Goal: Task Accomplishment & Management: Manage account settings

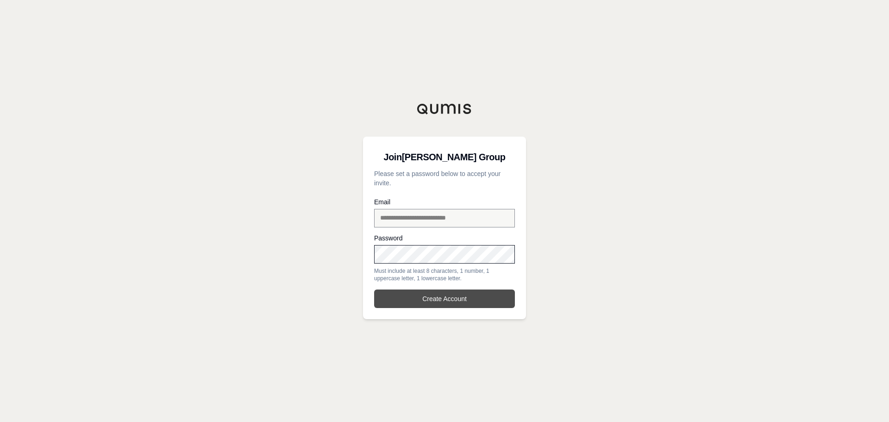
click at [422, 307] on button "Create Account" at bounding box center [444, 299] width 141 height 19
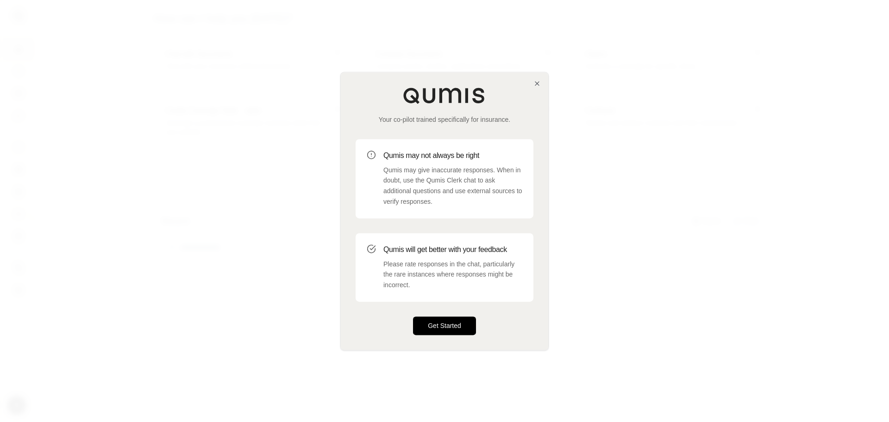
click at [450, 329] on button "Get Started" at bounding box center [444, 325] width 63 height 19
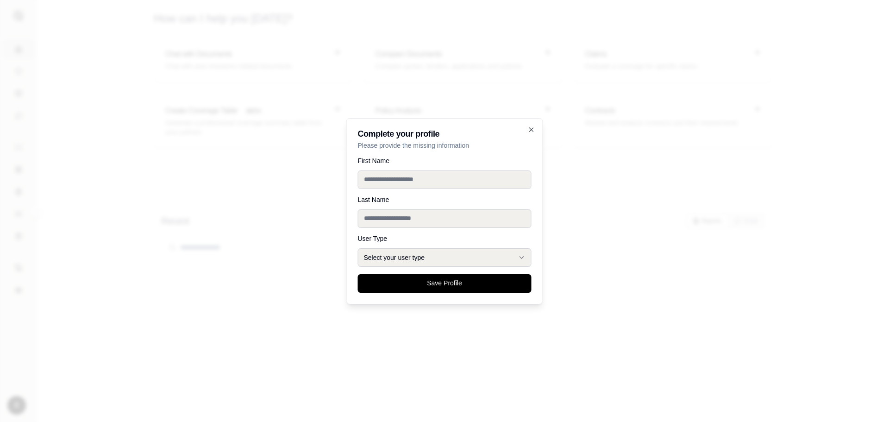
click at [393, 182] on input "First Name" at bounding box center [445, 179] width 174 height 19
type input "*******"
type input "*****"
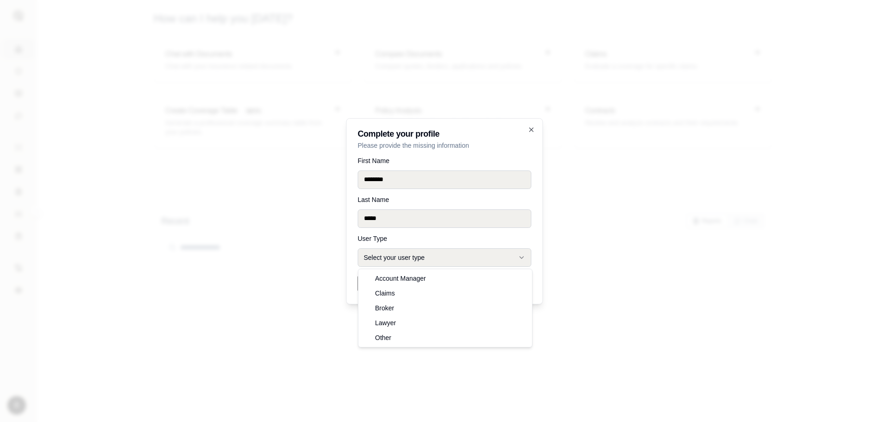
click at [520, 258] on icon "button" at bounding box center [521, 257] width 7 height 7
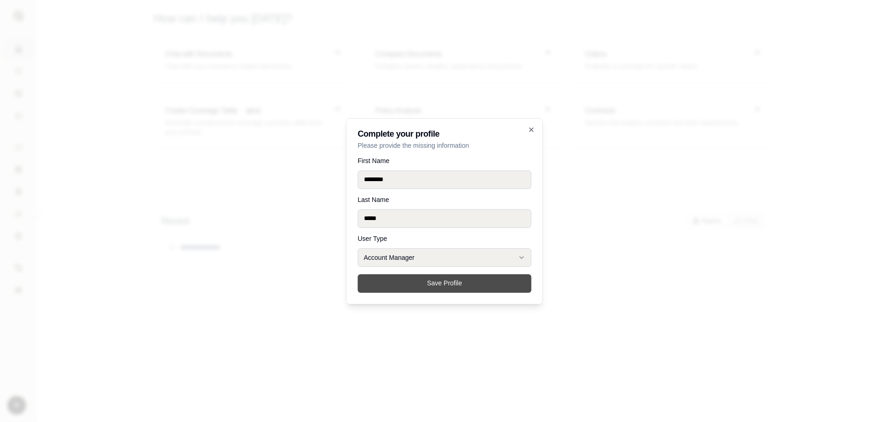
click at [426, 289] on button "Save Profile" at bounding box center [445, 283] width 174 height 19
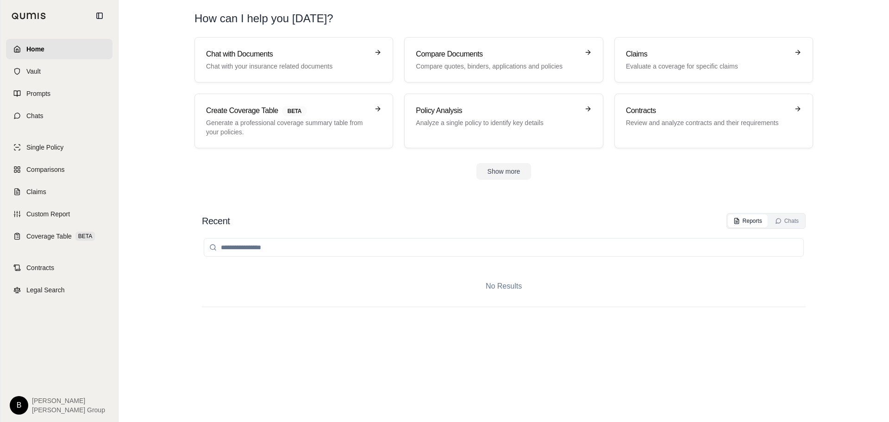
click at [22, 409] on html "Home Vault Prompts Chats Single Policy Comparisons Claims Custom Report Coverag…" at bounding box center [444, 211] width 889 height 422
click at [28, 387] on div "Log Out" at bounding box center [40, 384] width 76 height 15
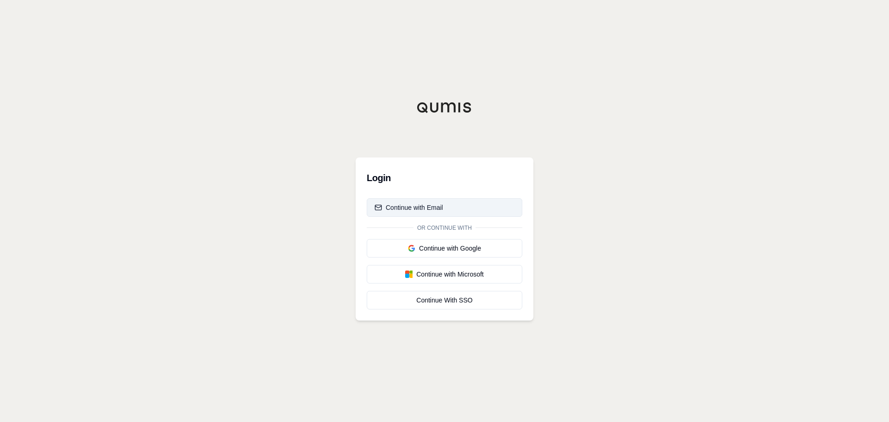
click at [416, 207] on div "Continue with Email" at bounding box center [409, 207] width 69 height 9
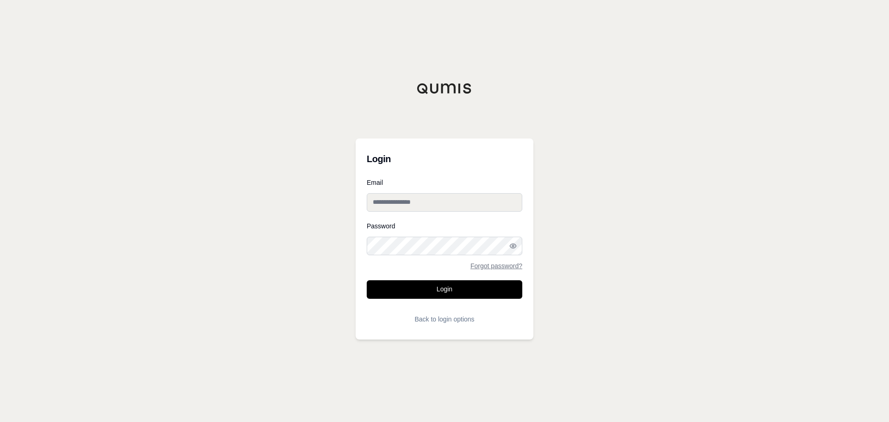
click at [409, 201] on input "Email" at bounding box center [445, 202] width 156 height 19
type input "**********"
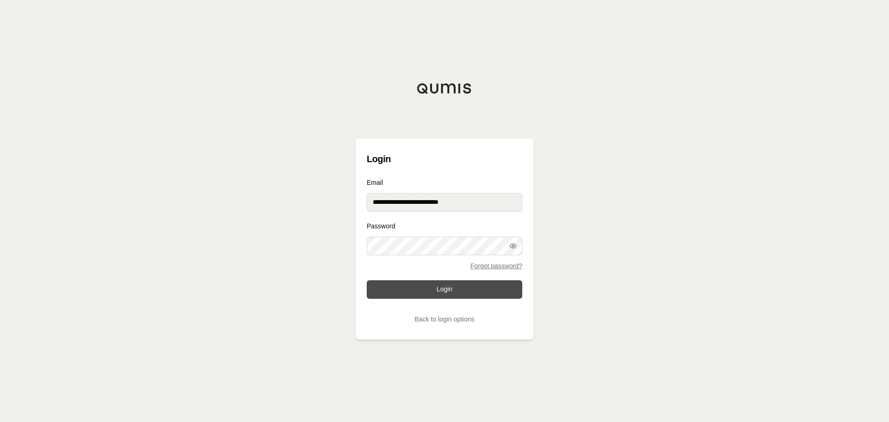
click at [395, 290] on button "Login" at bounding box center [445, 289] width 156 height 19
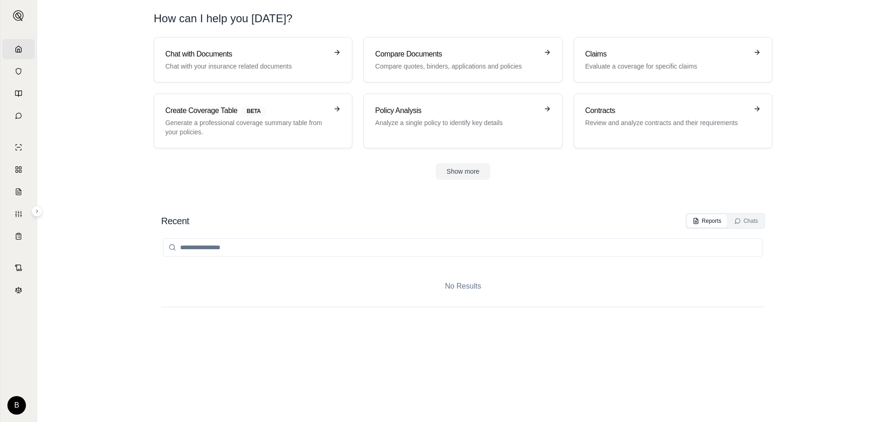
click at [15, 413] on div "B [PERSON_NAME] Group" at bounding box center [18, 405] width 22 height 19
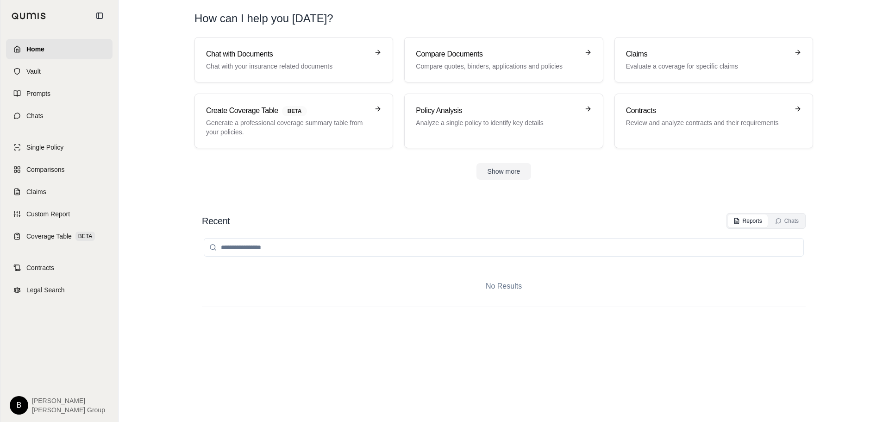
click at [21, 399] on html "Home Vault Prompts Chats Single Policy Comparisons Claims Custom Report Coverag…" at bounding box center [444, 211] width 889 height 422
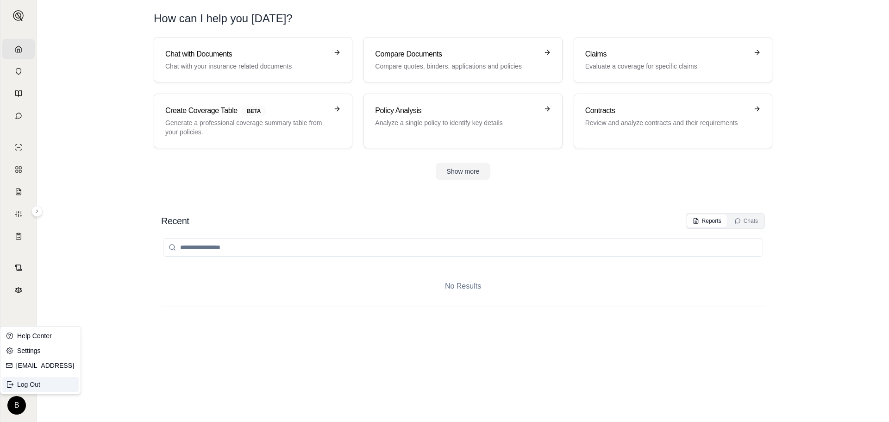
click at [25, 384] on div "Log Out" at bounding box center [40, 384] width 76 height 15
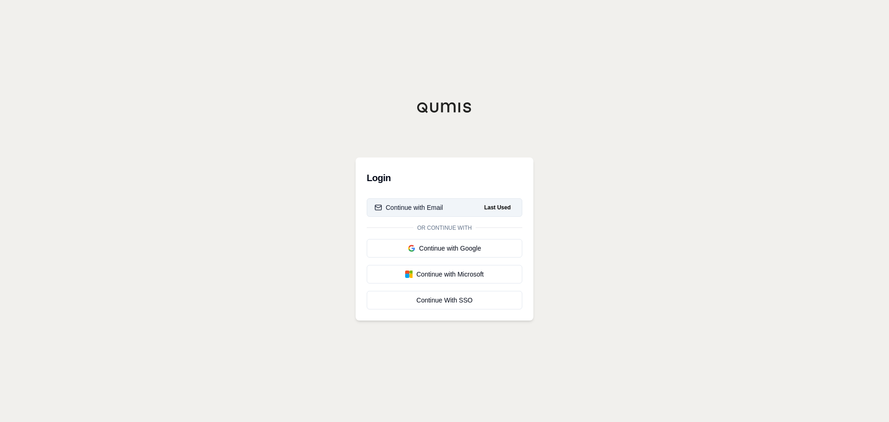
click at [403, 212] on div "Continue with Email" at bounding box center [409, 207] width 69 height 9
click at [427, 208] on div "Continue with Email" at bounding box center [409, 207] width 69 height 9
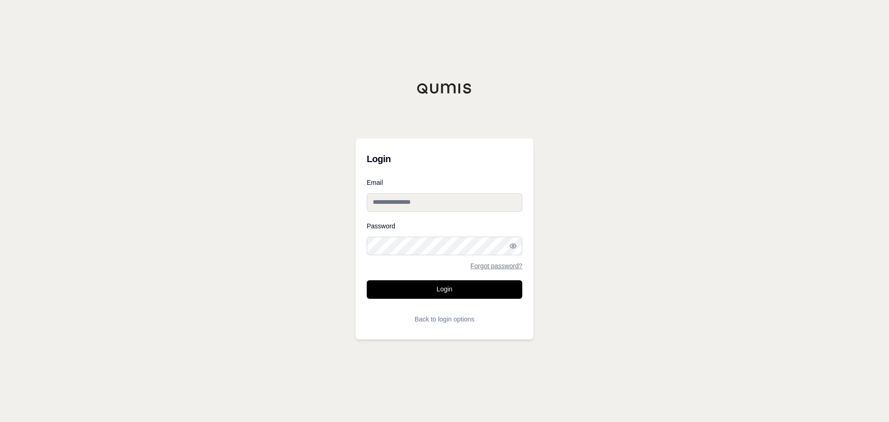
type input "**********"
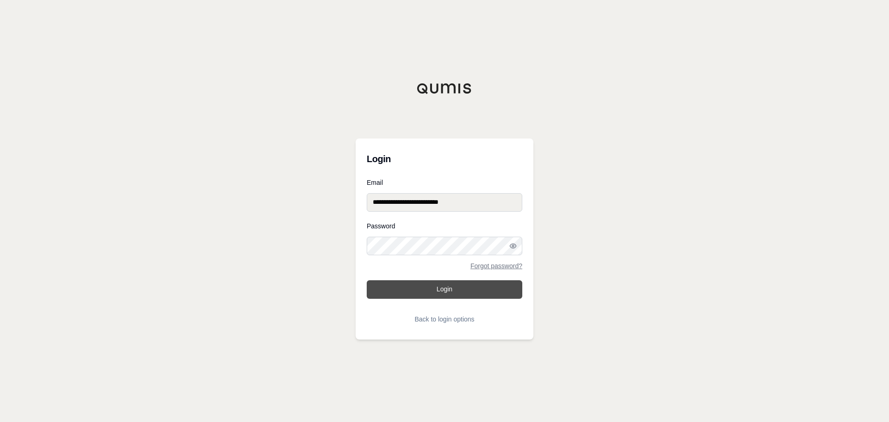
click at [410, 288] on button "Login" at bounding box center [445, 289] width 156 height 19
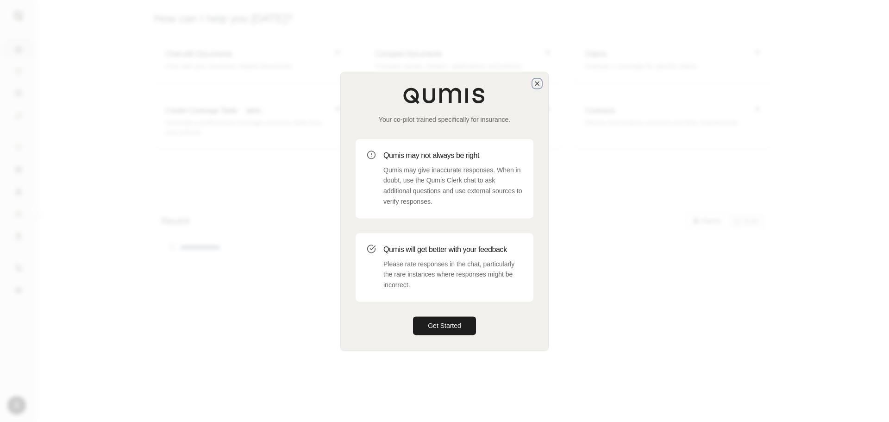
click at [537, 84] on icon "button" at bounding box center [537, 83] width 7 height 7
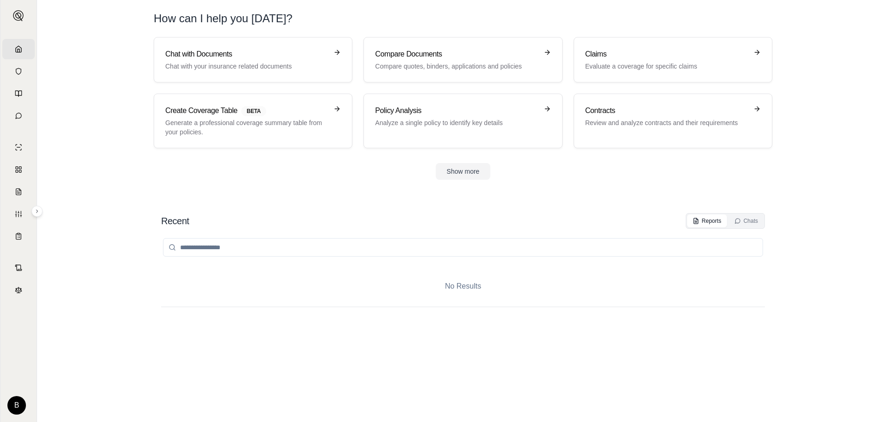
click at [14, 408] on html "Home Vault Prompts Chats Single Policy Comparisons Claims Custom Report Coverag…" at bounding box center [444, 211] width 889 height 422
click at [31, 385] on div "Log Out" at bounding box center [40, 384] width 76 height 15
